Goal: Find specific page/section: Find specific page/section

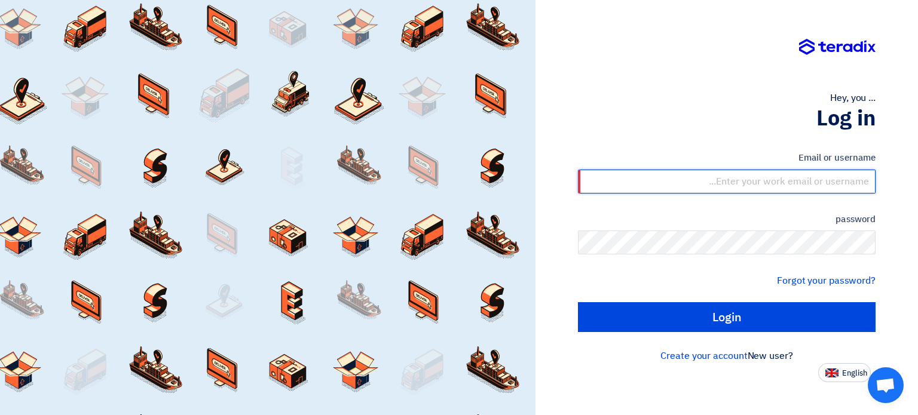
type input "[EMAIL_ADDRESS][DOMAIN_NAME]"
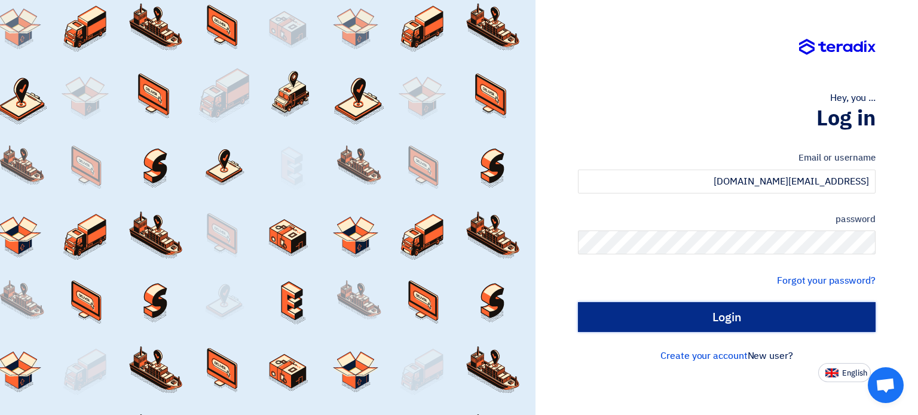
click at [724, 323] on input "Login" at bounding box center [727, 317] width 298 height 30
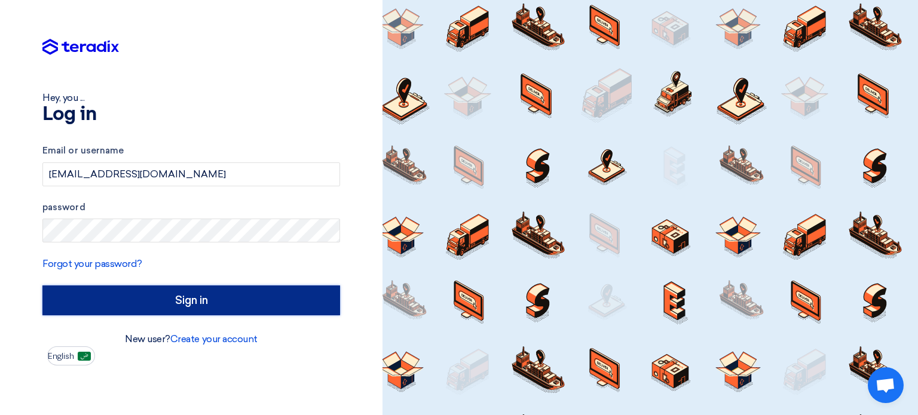
type input "Sign in"
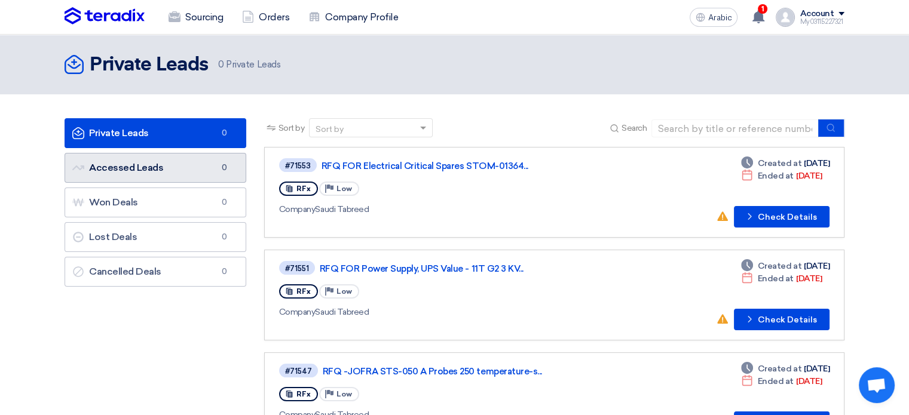
click at [195, 162] on link "Accessed Leads Accessed Leads 0" at bounding box center [156, 168] width 182 height 30
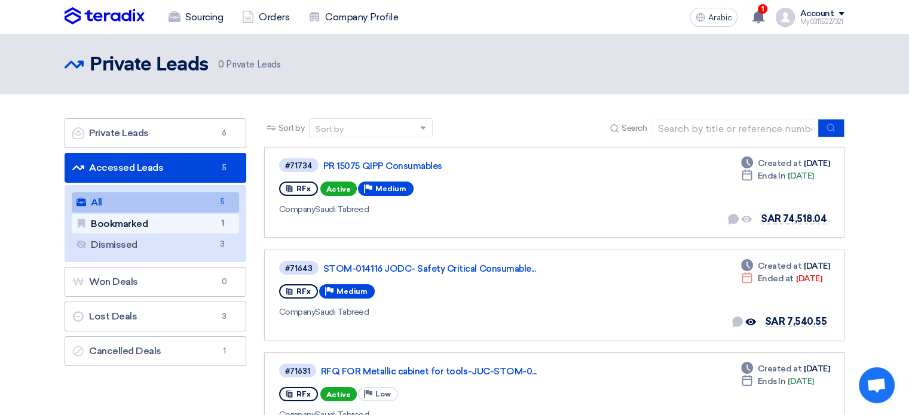
click at [128, 226] on font "Bookmarked" at bounding box center [119, 223] width 57 height 11
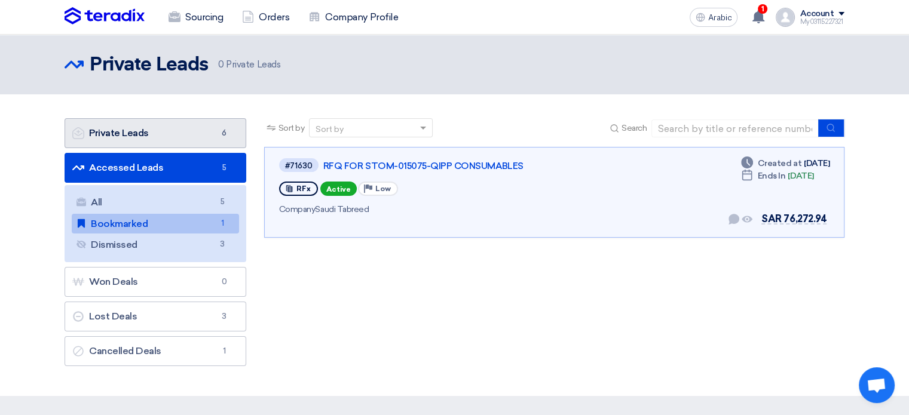
click at [133, 142] on link "Private Leads Private Leads 6" at bounding box center [156, 133] width 182 height 30
